Goal: Communication & Community: Participate in discussion

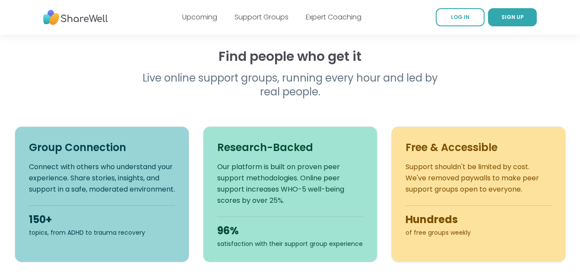
scroll to position [259, 0]
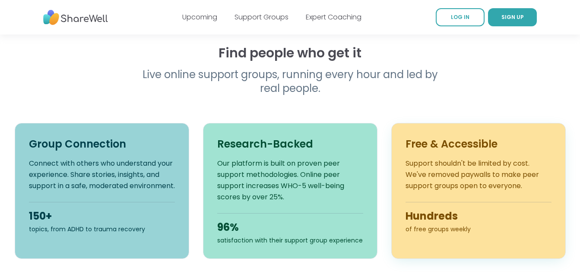
click at [440, 169] on p "Support shouldn't be limited by cost. We've removed paywalls to make peer suppo…" at bounding box center [479, 175] width 146 height 34
click at [446, 152] on div "Free & Accessible Support shouldn't be limited by cost. We've removed paywalls …" at bounding box center [478, 191] width 175 height 136
click at [446, 147] on h3 "Free & Accessible" at bounding box center [479, 144] width 146 height 14
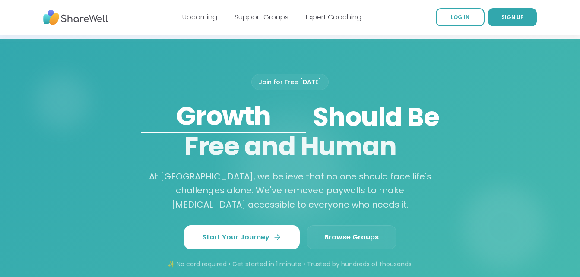
scroll to position [677, 0]
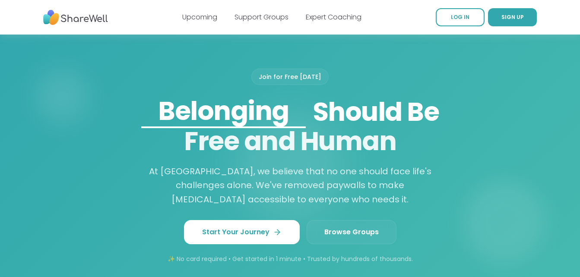
click at [345, 230] on span "Browse Groups" at bounding box center [351, 232] width 54 height 10
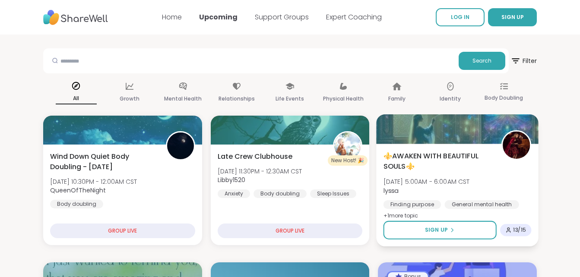
click at [390, 215] on span "+ 1 more topic" at bounding box center [401, 215] width 35 height 7
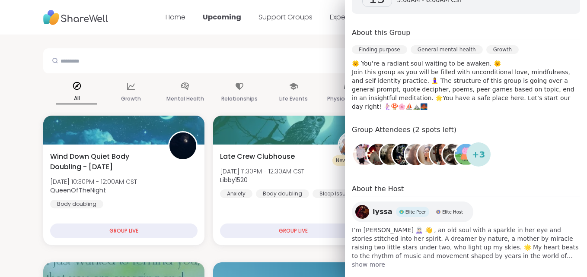
scroll to position [173, 0]
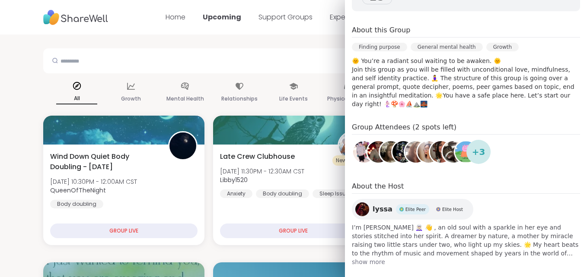
click at [385, 50] on div "Finding purpose" at bounding box center [379, 47] width 55 height 9
click at [385, 47] on div "Finding purpose" at bounding box center [379, 47] width 55 height 9
click at [421, 52] on div "Finding purpose General mental health Growth" at bounding box center [466, 50] width 228 height 14
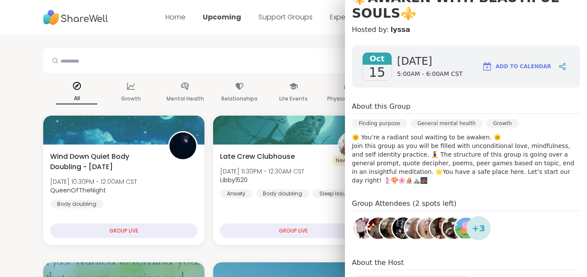
scroll to position [115, 0]
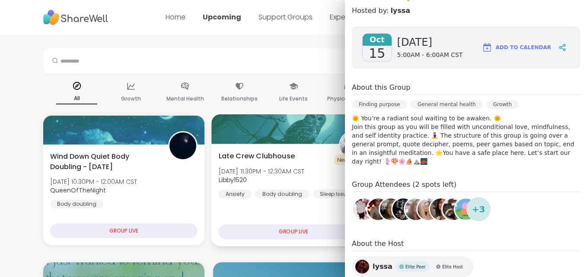
click at [268, 185] on div "Late Crew Clubhouse Tue, Oct 14 | 11:30PM - 12:30AM CST Libby1520 Anxiety Body …" at bounding box center [293, 175] width 150 height 48
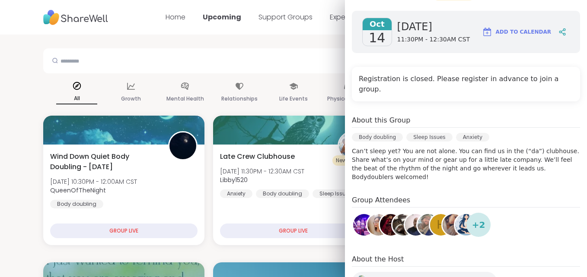
click at [454, 81] on h4 "Registration is closed. Please register in advance to join a group." at bounding box center [466, 84] width 214 height 21
click at [457, 133] on div "Anxiety" at bounding box center [472, 137] width 33 height 9
click at [457, 117] on div "About this Group Body doubling Sleep Issues Anxiety Can’t sleep yet? You are no…" at bounding box center [466, 148] width 228 height 66
click at [454, 117] on div "About this Group" at bounding box center [466, 121] width 228 height 13
click at [455, 137] on div "About this Group Body doubling Sleep Issues Anxiety Can’t sleep yet? You are no…" at bounding box center [466, 148] width 228 height 66
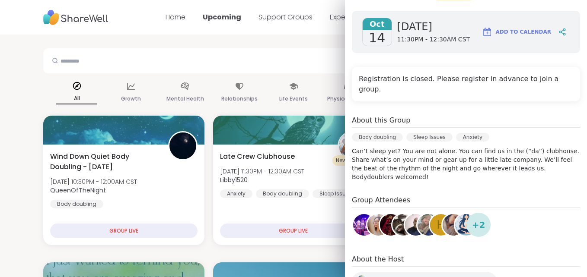
drag, startPoint x: 521, startPoint y: 178, endPoint x: 519, endPoint y: 170, distance: 8.0
click at [521, 176] on div "Oct 14 Tuesday 11:30PM - 12:30AM CST Add to Calendar Registration is closed. Pl…" at bounding box center [466, 166] width 242 height 325
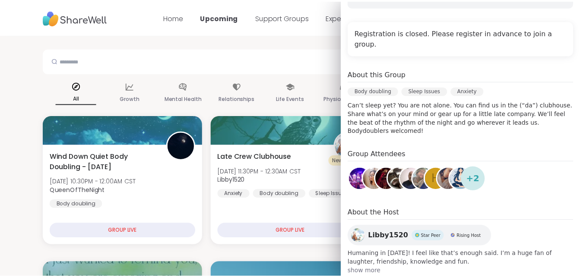
scroll to position [162, 0]
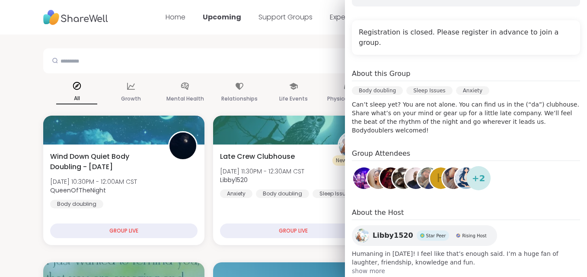
click at [555, 33] on h4 "Registration is closed. Please register in advance to join a group." at bounding box center [466, 37] width 214 height 21
click at [555, 31] on h4 "Registration is closed. Please register in advance to join a group." at bounding box center [466, 37] width 214 height 21
click at [532, 27] on div "Registration is closed. Please register in advance to join a group." at bounding box center [466, 37] width 228 height 35
click at [515, 30] on h4 "Registration is closed. Please register in advance to join a group." at bounding box center [466, 37] width 214 height 21
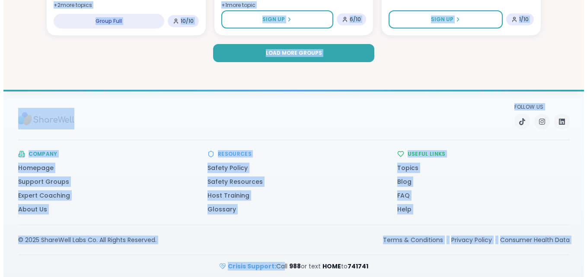
scroll to position [1833, 0]
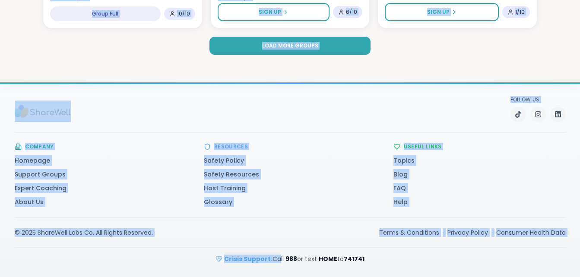
drag, startPoint x: 196, startPoint y: 166, endPoint x: 274, endPoint y: 299, distance: 154.9
click at [149, 232] on div "© 2025 ShareWell Labs Co. All Rights Reserved." at bounding box center [84, 233] width 138 height 9
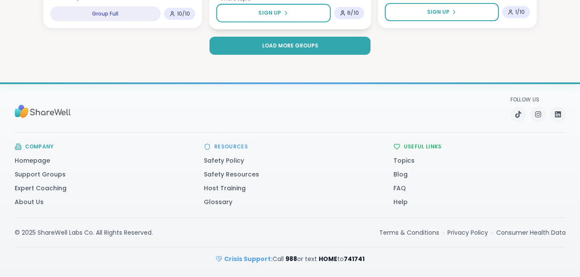
drag, startPoint x: 149, startPoint y: 232, endPoint x: 253, endPoint y: 26, distance: 229.7
